Goal: Ask a question

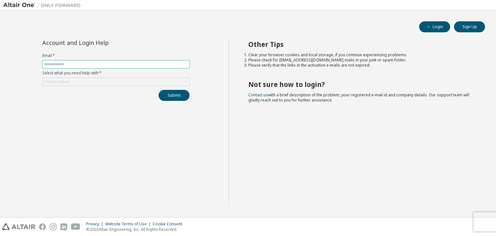
click at [102, 66] on span at bounding box center [115, 64] width 147 height 8
click at [110, 58] on form "Email * Select what you need help with * Click to select" at bounding box center [115, 69] width 147 height 33
click at [428, 26] on icon "button" at bounding box center [429, 27] width 4 height 4
click at [100, 64] on input "text" at bounding box center [116, 64] width 144 height 5
type input "**********"
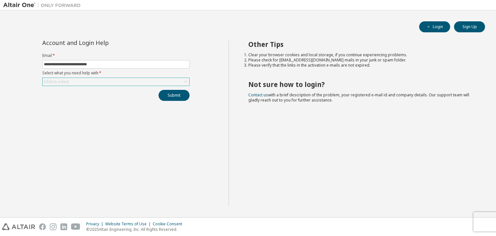
click at [95, 85] on div "Click to select" at bounding box center [115, 81] width 147 height 8
click at [95, 82] on div "Click to select" at bounding box center [116, 82] width 147 height 8
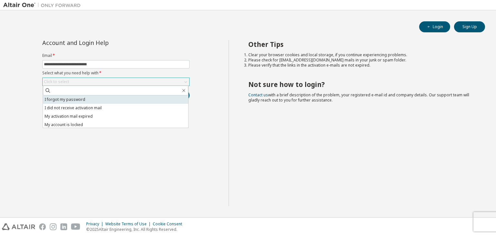
click at [91, 99] on li "I forgot my password" at bounding box center [115, 99] width 145 height 8
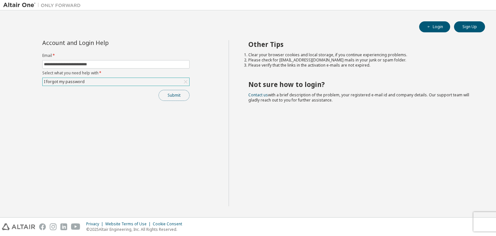
click at [167, 98] on button "Submit" at bounding box center [173, 95] width 31 height 11
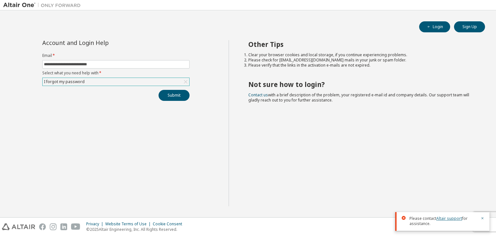
click at [442, 219] on link "Altair support" at bounding box center [449, 217] width 26 height 5
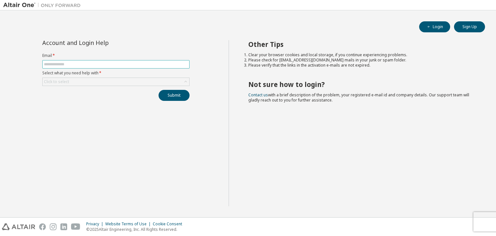
click at [134, 63] on input "text" at bounding box center [116, 64] width 144 height 5
type input "**********"
click at [124, 81] on div "Click to select" at bounding box center [116, 82] width 147 height 8
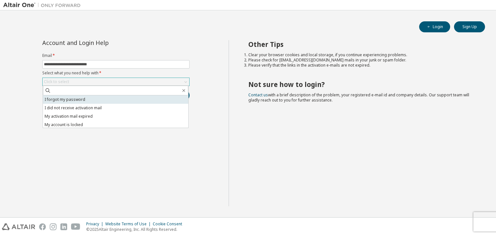
click at [119, 98] on li "I forgot my password" at bounding box center [115, 99] width 145 height 8
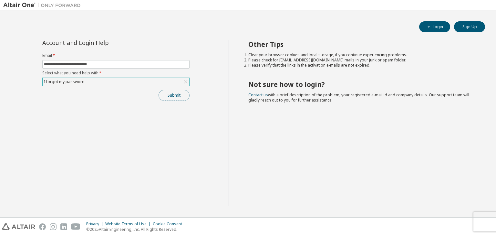
click at [164, 92] on button "Submit" at bounding box center [173, 95] width 31 height 11
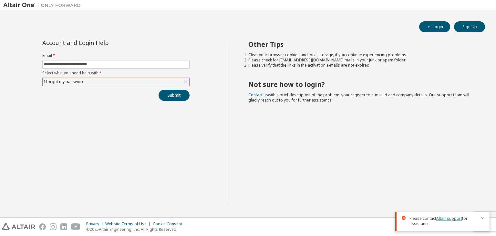
click at [446, 220] on link "Altair support" at bounding box center [449, 217] width 26 height 5
click at [444, 219] on link "Altair support" at bounding box center [449, 217] width 26 height 5
